Goal: Complete application form

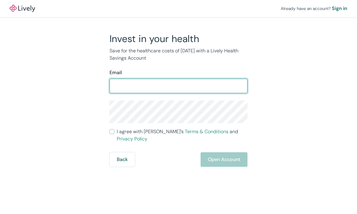
click at [138, 83] on input "Email" at bounding box center [178, 86] width 138 height 12
click at [128, 89] on input "Email" at bounding box center [178, 86] width 138 height 12
click at [142, 83] on input "Email" at bounding box center [178, 86] width 138 height 12
click at [151, 90] on input "Email" at bounding box center [178, 86] width 138 height 12
click at [151, 89] on input "Email" at bounding box center [178, 86] width 138 height 12
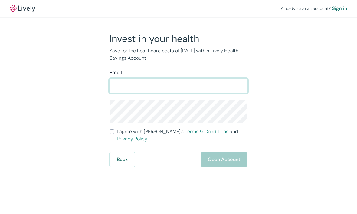
click at [175, 83] on input "Email" at bounding box center [178, 86] width 138 height 12
click at [175, 86] on input "Email" at bounding box center [178, 86] width 138 height 12
click at [134, 87] on input "Email" at bounding box center [178, 86] width 138 height 12
click at [140, 83] on input "Email" at bounding box center [178, 86] width 138 height 12
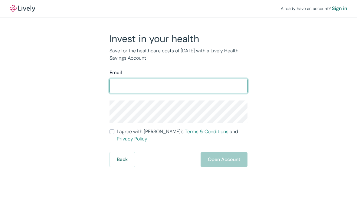
click at [136, 87] on input "Email" at bounding box center [178, 86] width 138 height 12
click at [117, 137] on form "Email ​ I agree with Lively’s Terms & Conditions and Privacy Policy Back Open A…" at bounding box center [178, 118] width 138 height 98
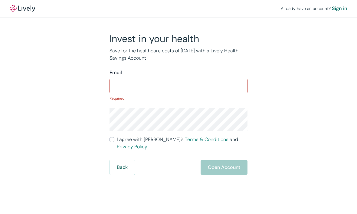
click at [158, 86] on input "Email" at bounding box center [178, 86] width 138 height 12
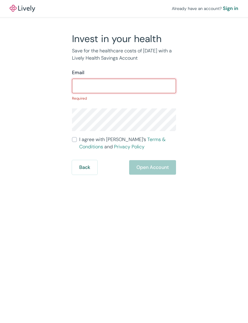
click at [99, 89] on input "Email" at bounding box center [124, 86] width 104 height 12
type input "[EMAIL_ADDRESS][DOMAIN_NAME]"
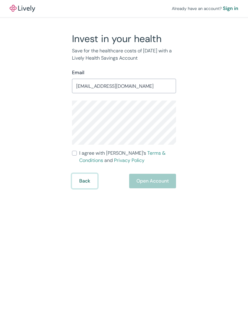
click at [86, 175] on button "Back" at bounding box center [84, 181] width 25 height 15
